Goal: Check status: Check status

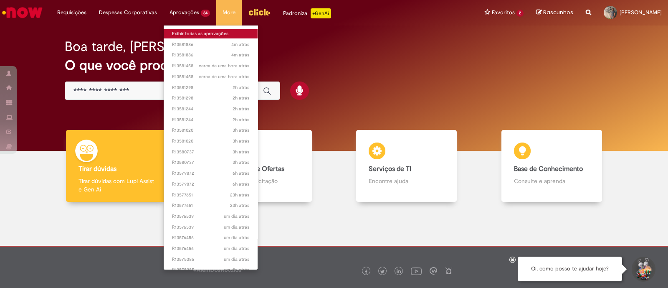
click at [184, 34] on link "Exibir todas as aprovações" at bounding box center [211, 33] width 94 height 9
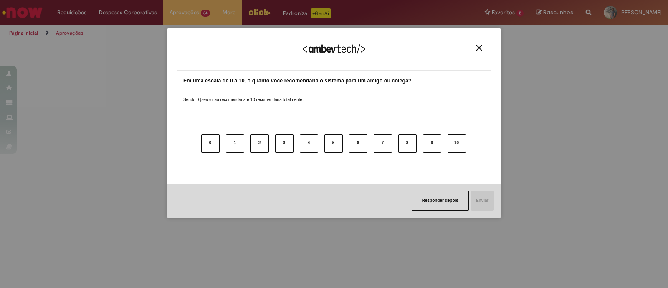
click at [481, 50] on img "Close" at bounding box center [479, 48] width 6 height 6
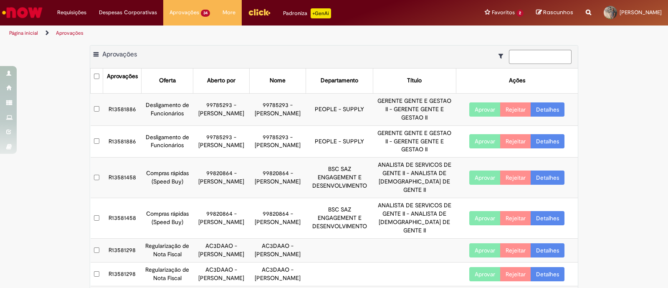
click at [535, 109] on link "Detalhes" at bounding box center [548, 109] width 34 height 14
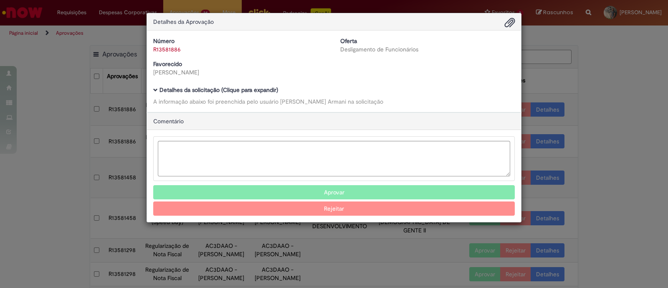
click at [150, 87] on div "Número R13581886 Oferta Desligamento de Funcionários Favorecido [PERSON_NAME] B…" at bounding box center [334, 70] width 374 height 81
click at [153, 91] on span "Ambev Approval Modal" at bounding box center [155, 90] width 5 height 5
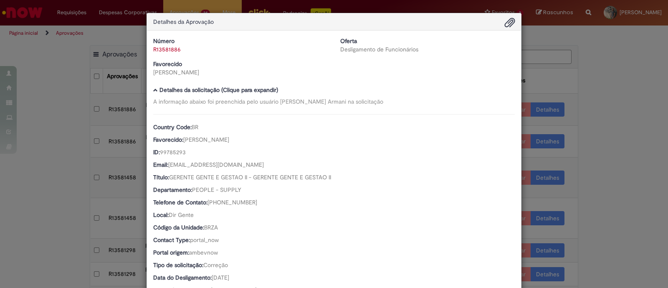
drag, startPoint x: 668, startPoint y: 73, endPoint x: 646, endPoint y: 62, distance: 25.0
click at [646, 62] on div "Detalhes da Aprovação Número R13581886 Oferta Desligamento de Funcionários Favo…" at bounding box center [334, 144] width 668 height 288
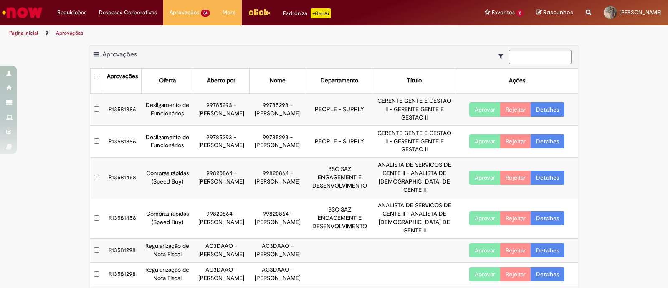
click at [545, 113] on link "Detalhes" at bounding box center [548, 109] width 34 height 14
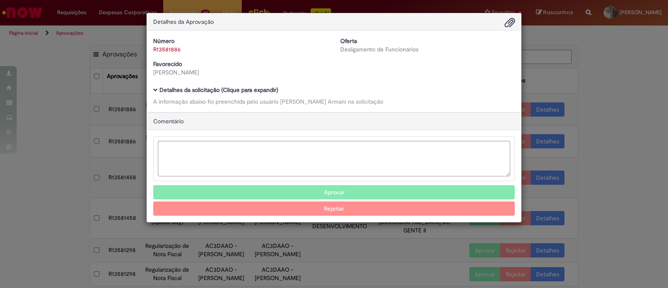
click at [539, 105] on div "Detalhes da Aprovação Número R13581886 Oferta Desligamento de Funcionários Favo…" at bounding box center [334, 144] width 668 height 288
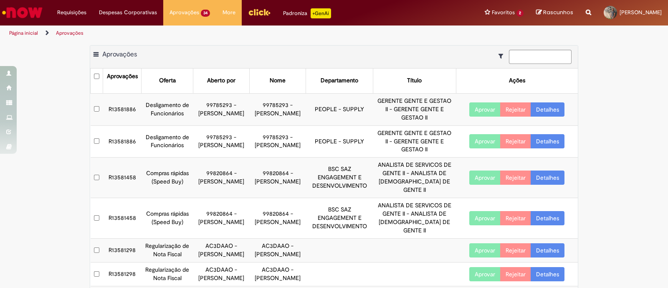
click at [539, 105] on link "Detalhes" at bounding box center [548, 109] width 34 height 14
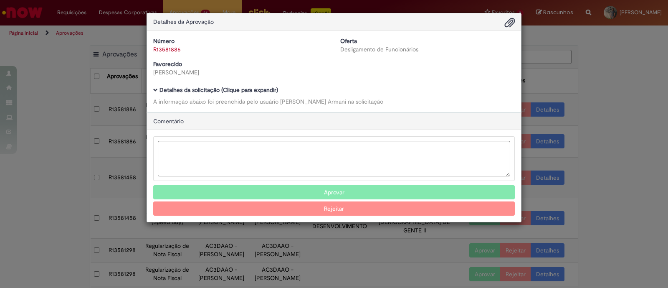
click at [154, 91] on span "Ambev Approval Modal" at bounding box center [155, 90] width 5 height 5
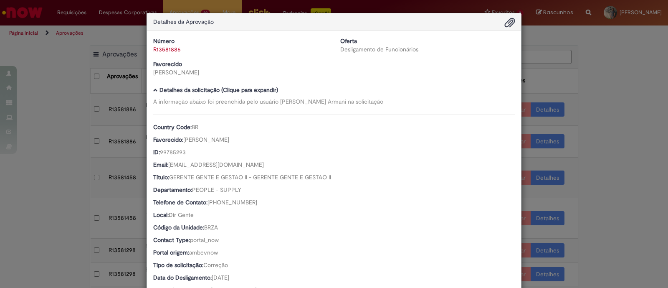
click at [606, 77] on div "Detalhes da Aprovação Número R13581886 Oferta Desligamento de Funcionários Favo…" at bounding box center [334, 144] width 668 height 288
